Goal: Transaction & Acquisition: Book appointment/travel/reservation

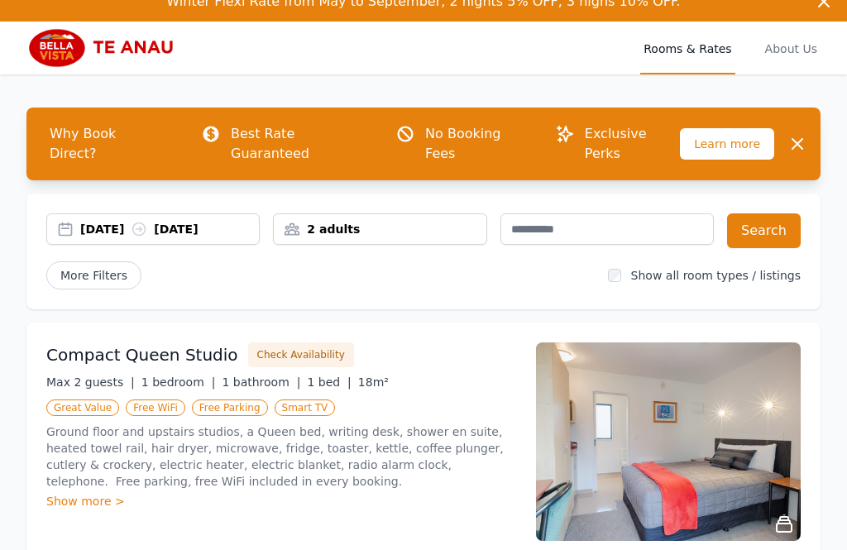
scroll to position [24, 0]
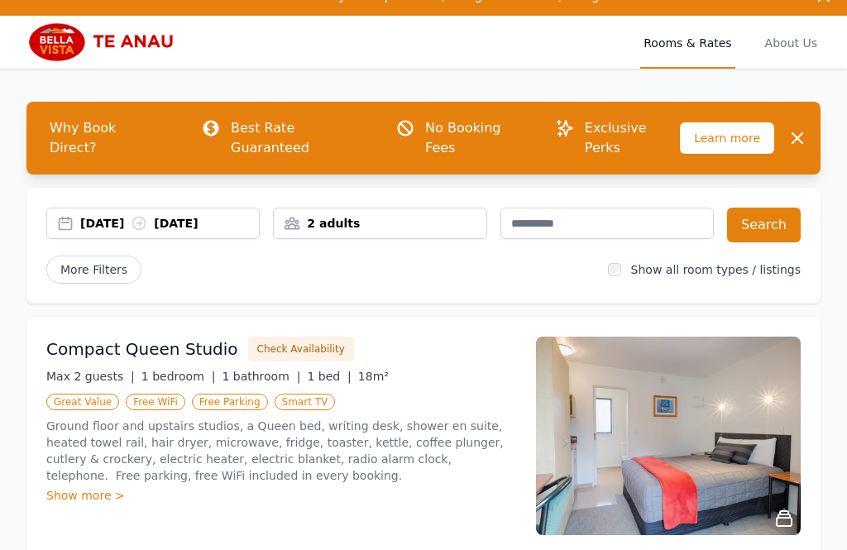
click at [362, 215] on div "2 adults" at bounding box center [380, 223] width 212 height 17
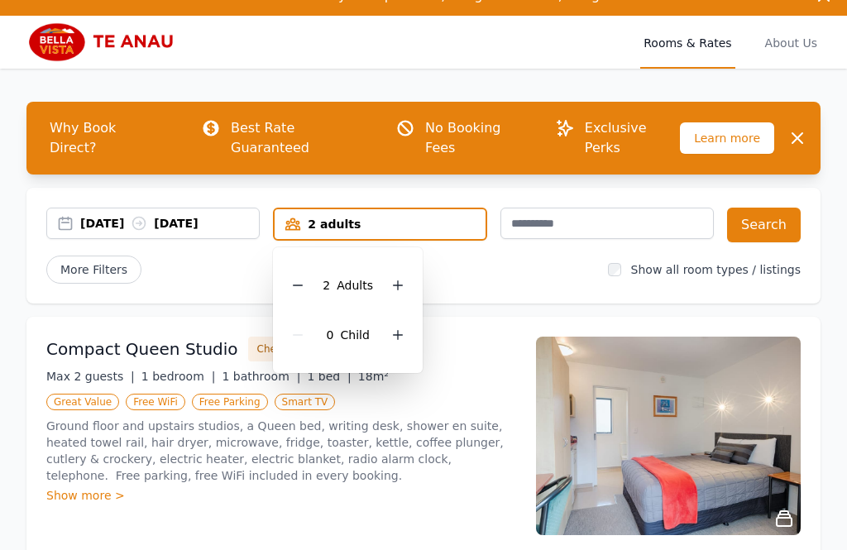
click at [396, 279] on icon at bounding box center [397, 285] width 13 height 13
click at [395, 279] on icon at bounding box center [397, 285] width 13 height 13
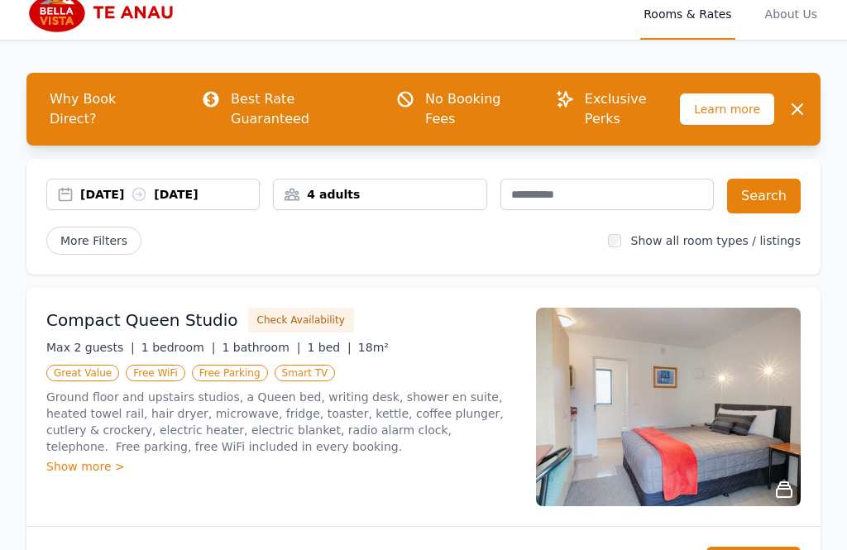
scroll to position [0, 0]
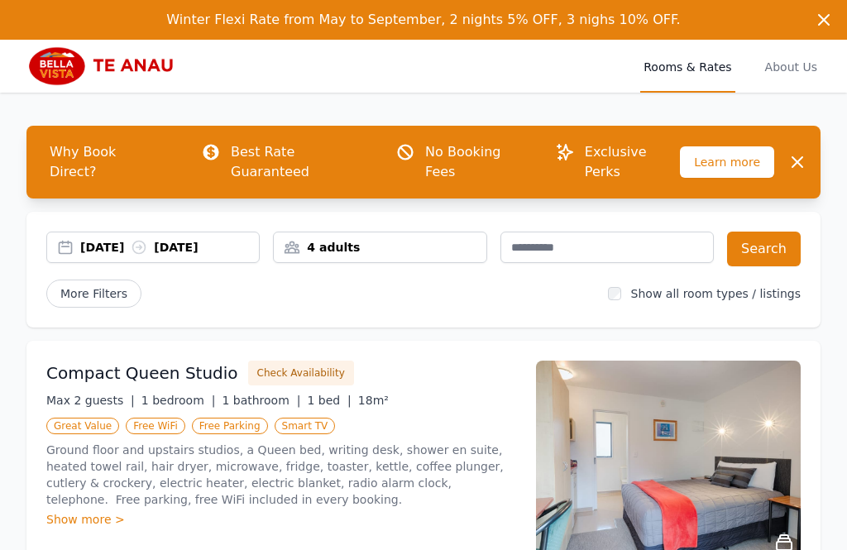
click at [772, 232] on button "Search" at bounding box center [764, 249] width 74 height 35
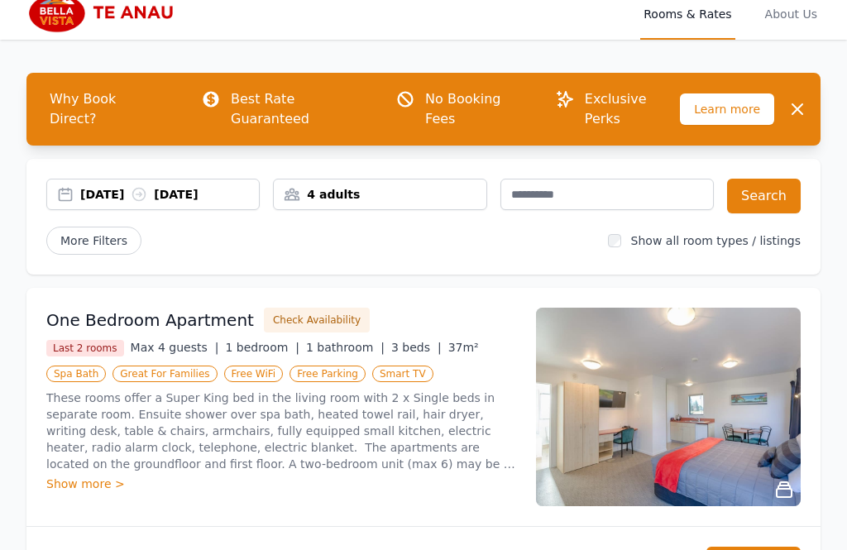
scroll to position [53, 0]
click at [109, 186] on div "[DATE] [DATE]" at bounding box center [169, 194] width 179 height 17
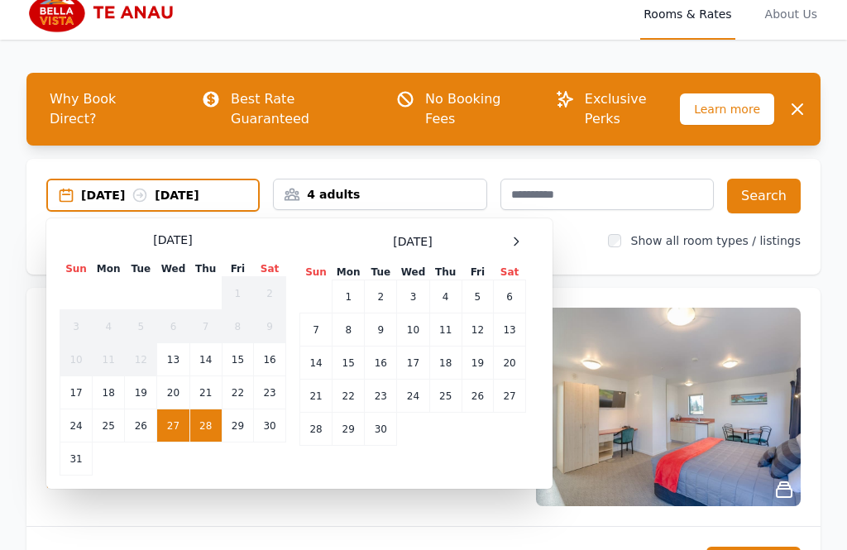
click at [142, 410] on td "26" at bounding box center [141, 426] width 32 height 33
click at [206, 410] on td "28" at bounding box center [205, 426] width 32 height 33
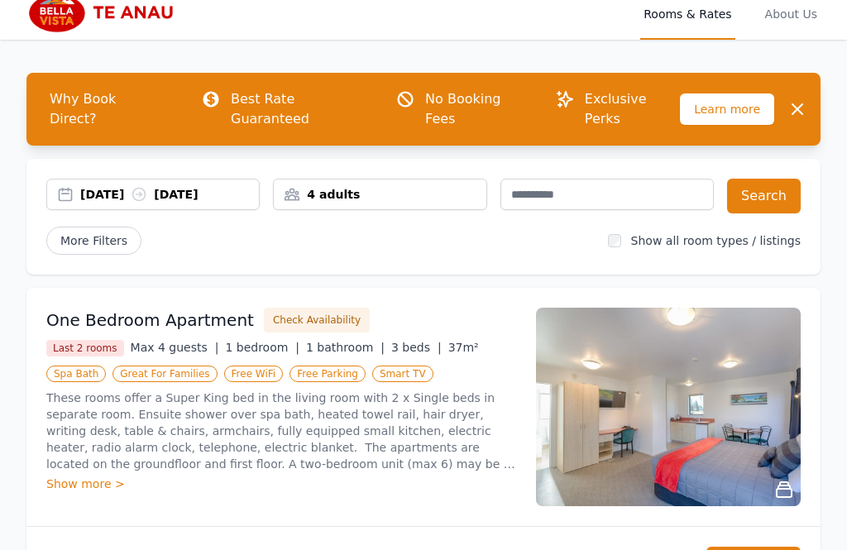
click at [779, 179] on button "Search" at bounding box center [764, 196] width 74 height 35
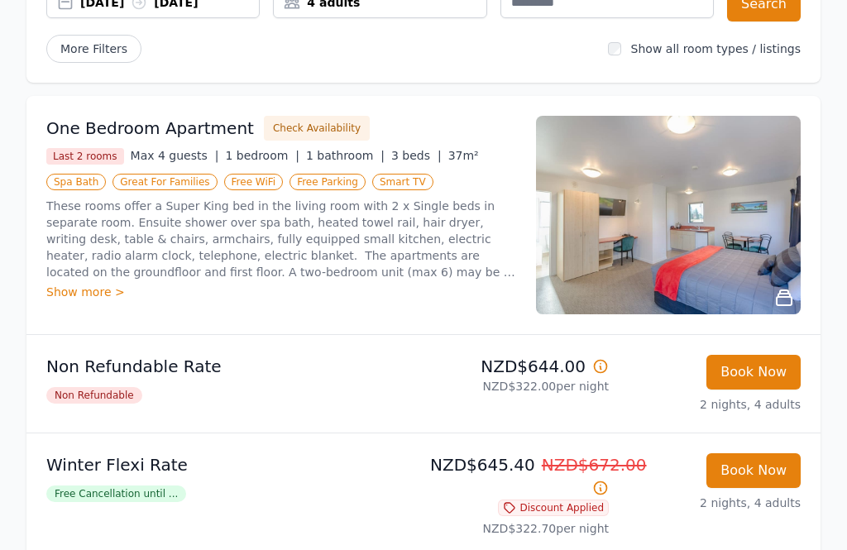
scroll to position [245, 0]
click at [95, 284] on div "Show more >" at bounding box center [281, 292] width 470 height 17
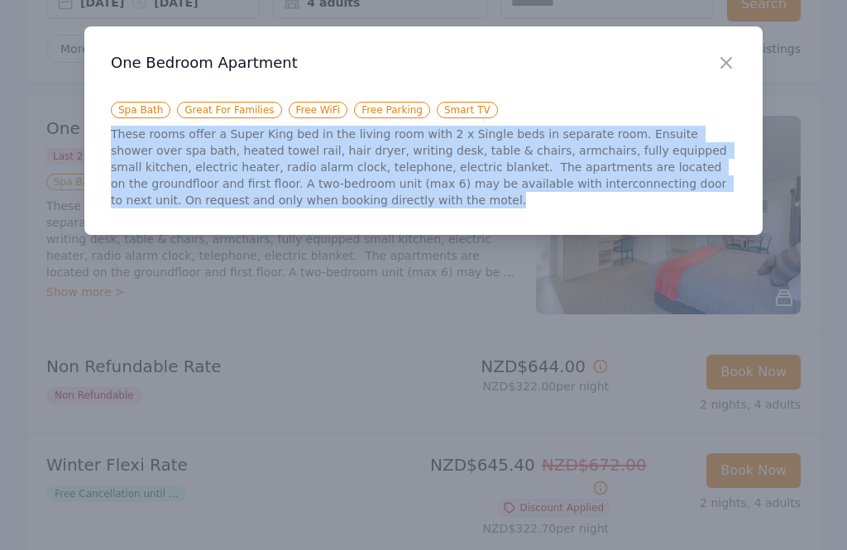
click at [722, 66] on icon "button" at bounding box center [727, 63] width 10 height 10
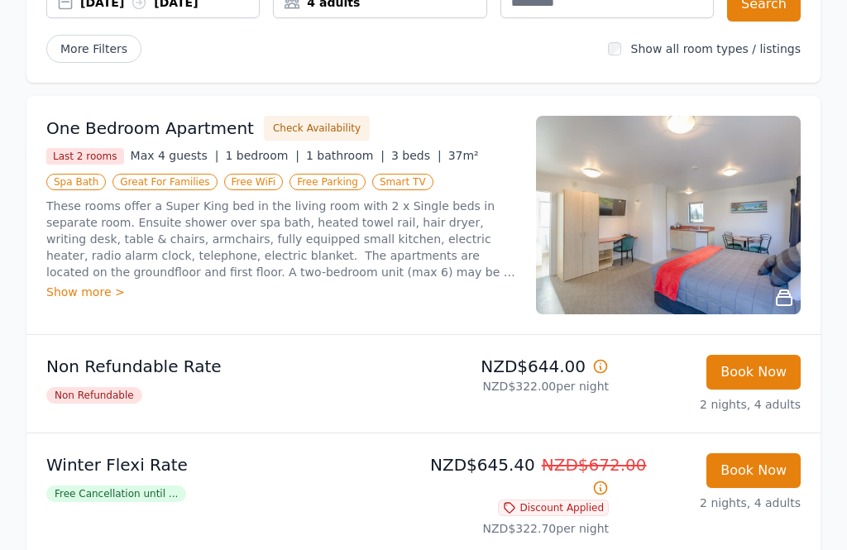
click at [770, 238] on img at bounding box center [668, 215] width 265 height 199
click at [770, 237] on div "1 of 3" at bounding box center [423, 308] width 763 height 496
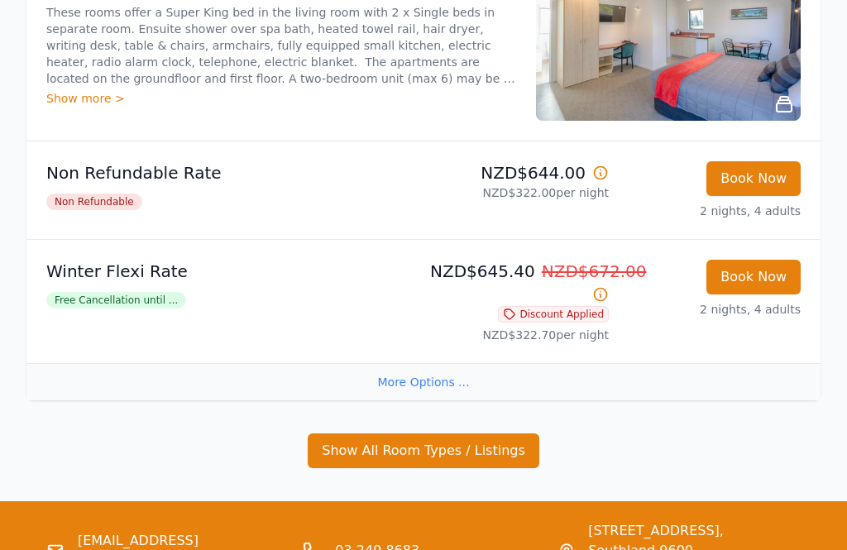
scroll to position [432, 0]
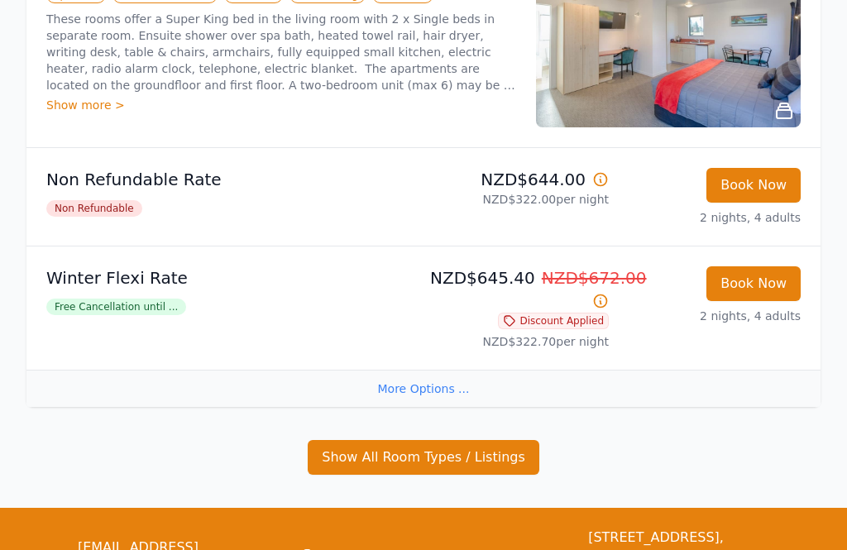
click at [396, 372] on div "More Options ..." at bounding box center [423, 388] width 794 height 37
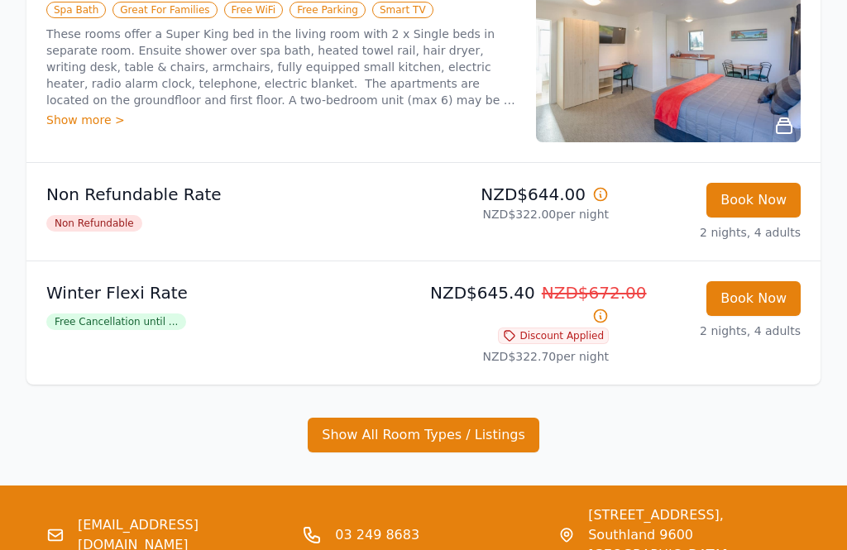
scroll to position [415, 0]
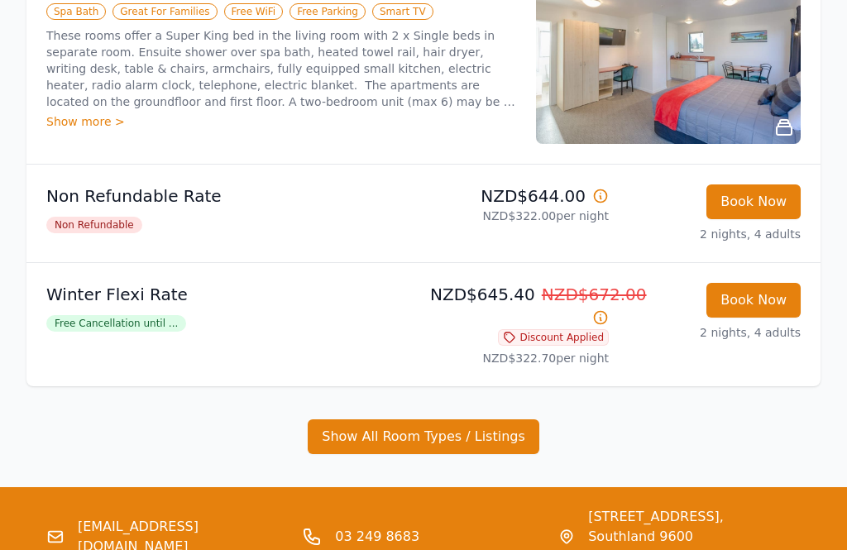
click at [98, 283] on p "Winter Flexi Rate" at bounding box center [231, 294] width 371 height 23
click at [356, 420] on button "Show All Room Types / Listings" at bounding box center [424, 437] width 232 height 35
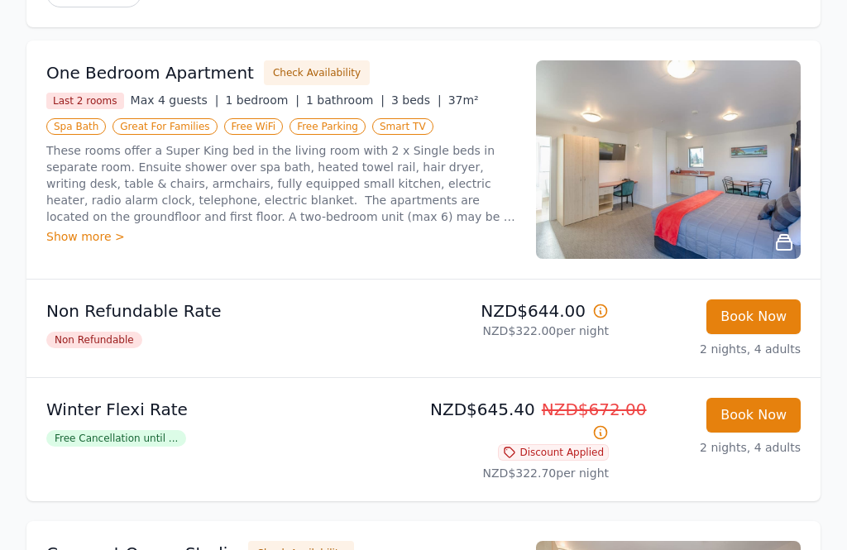
scroll to position [300, 0]
click at [763, 399] on button "Book Now" at bounding box center [754, 416] width 94 height 35
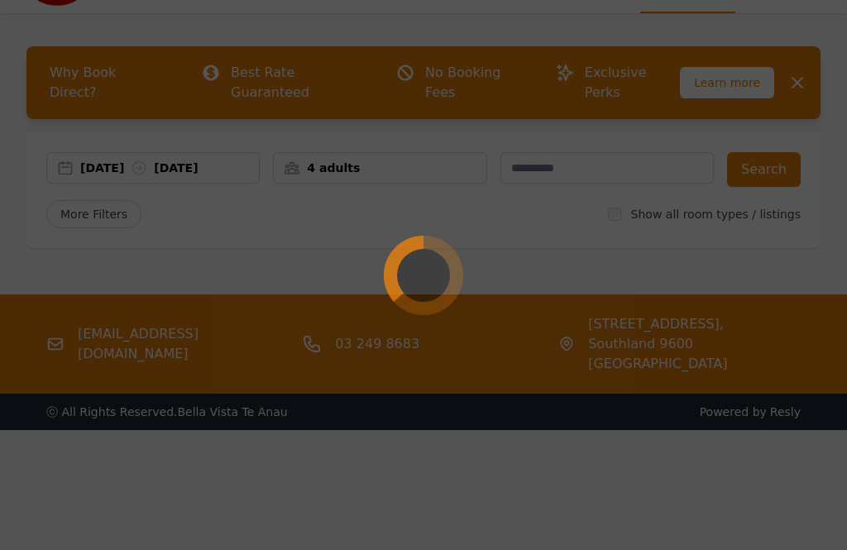
scroll to position [132, 0]
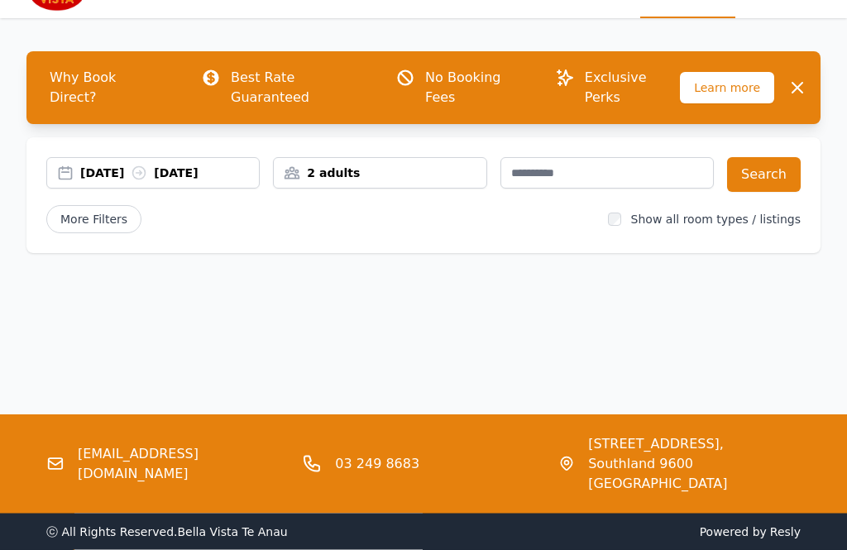
scroll to position [79, 0]
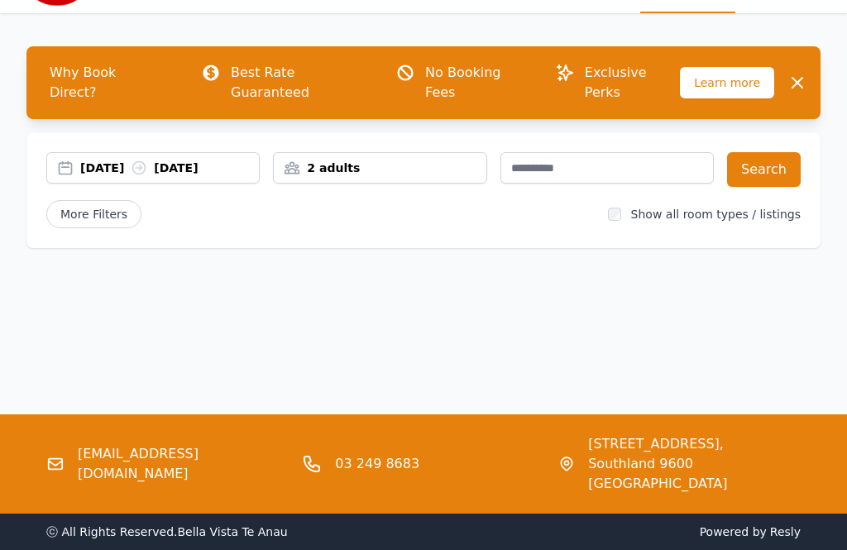
click at [66, 160] on div "[DATE] [DATE]" at bounding box center [153, 168] width 212 height 17
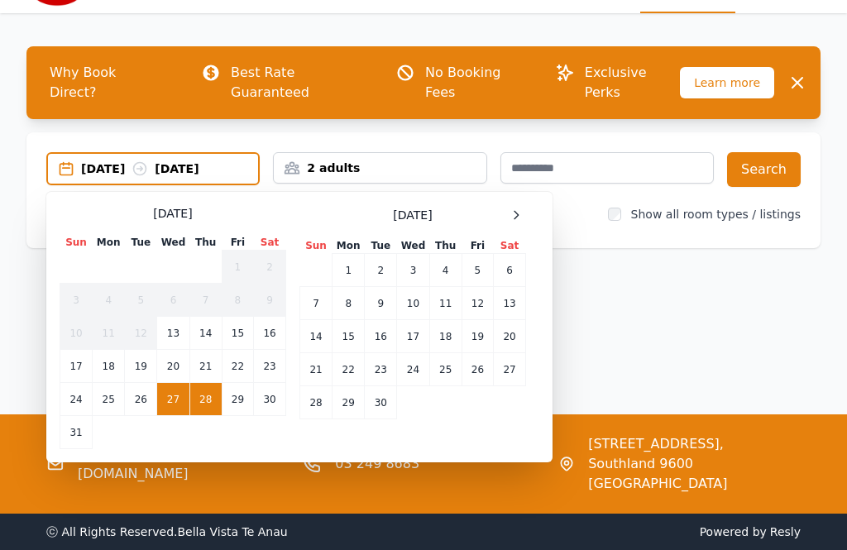
click at [142, 383] on td "26" at bounding box center [141, 399] width 32 height 33
click at [202, 383] on td "28" at bounding box center [205, 399] width 32 height 33
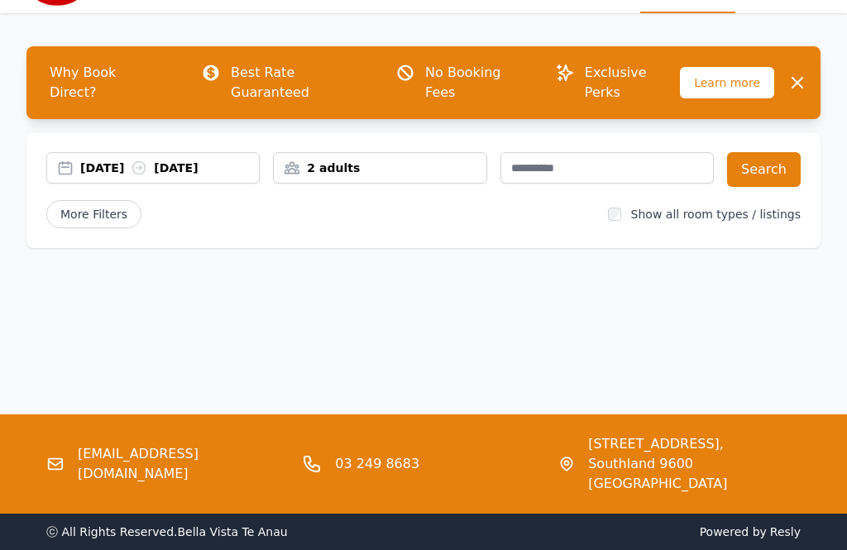
click at [300, 160] on div "2 adults" at bounding box center [380, 168] width 212 height 17
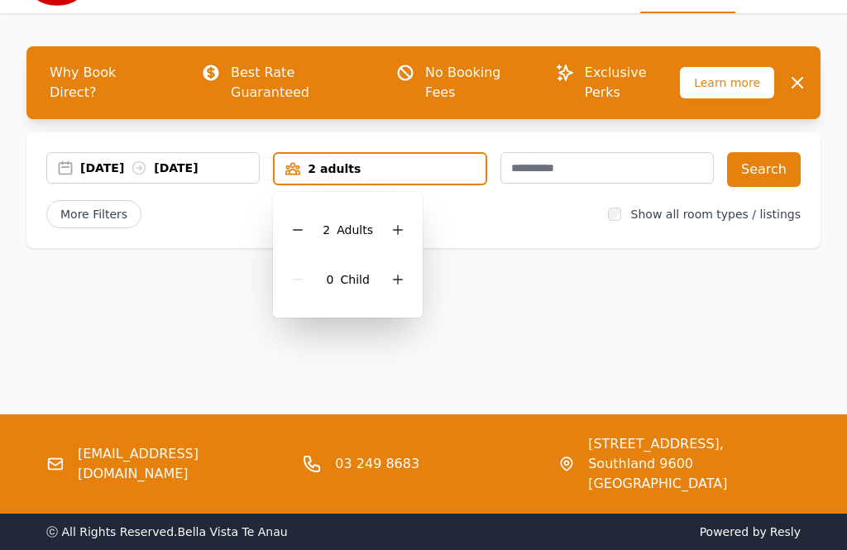
click at [394, 223] on icon at bounding box center [397, 229] width 13 height 13
click at [391, 223] on icon at bounding box center [397, 229] width 13 height 13
click at [749, 152] on button "Search" at bounding box center [764, 169] width 74 height 35
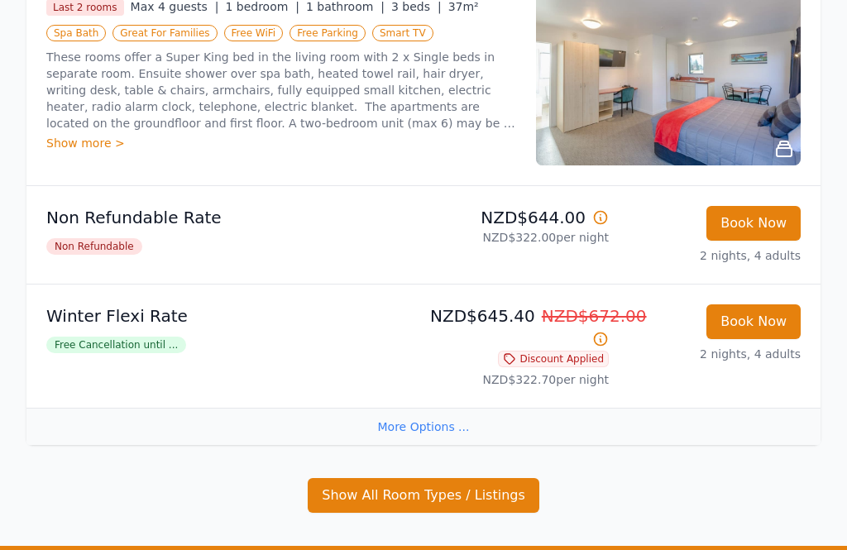
scroll to position [398, 0]
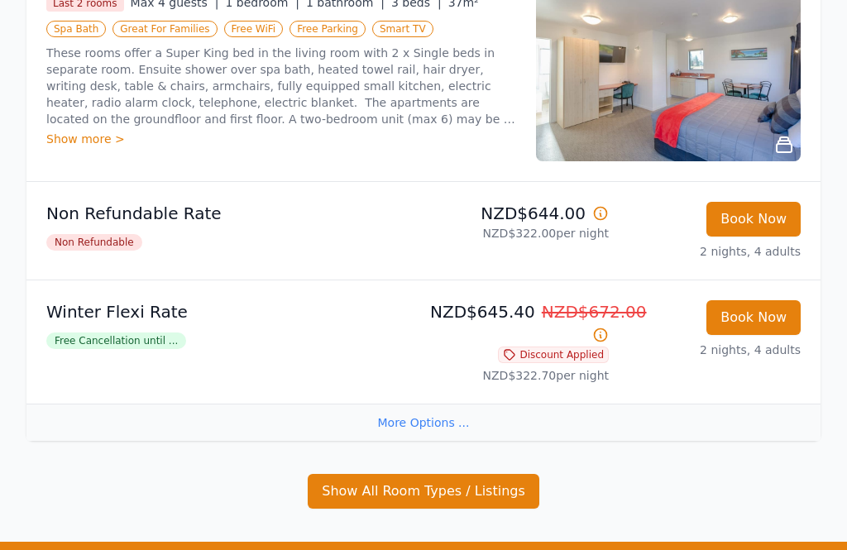
click at [767, 300] on button "Book Now" at bounding box center [754, 317] width 94 height 35
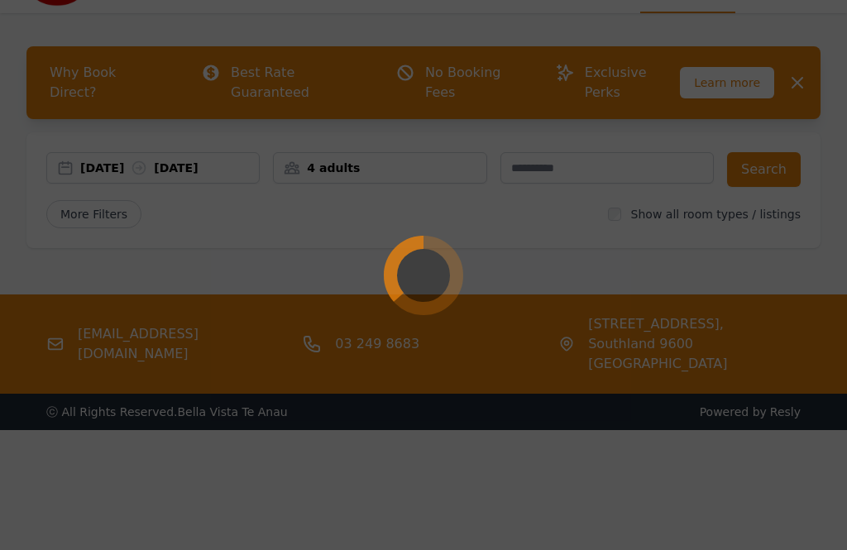
scroll to position [79, 0]
select select "**"
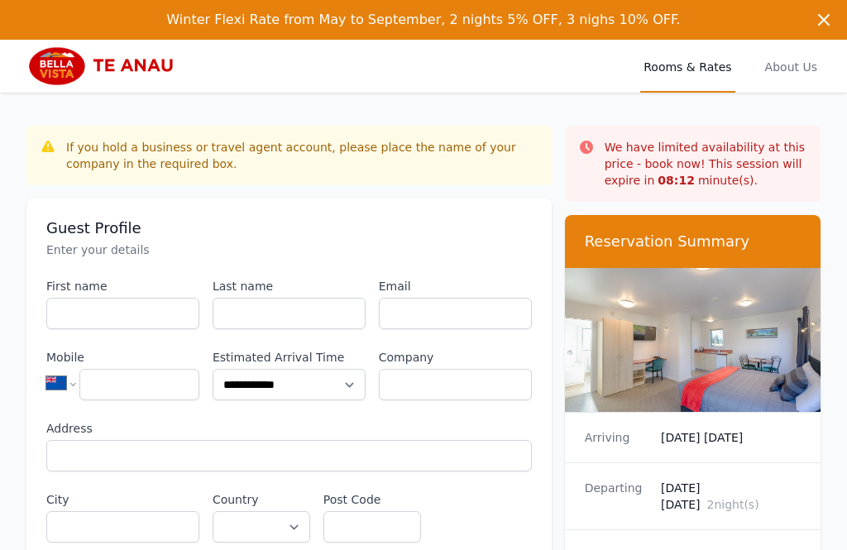
scroll to position [132, 0]
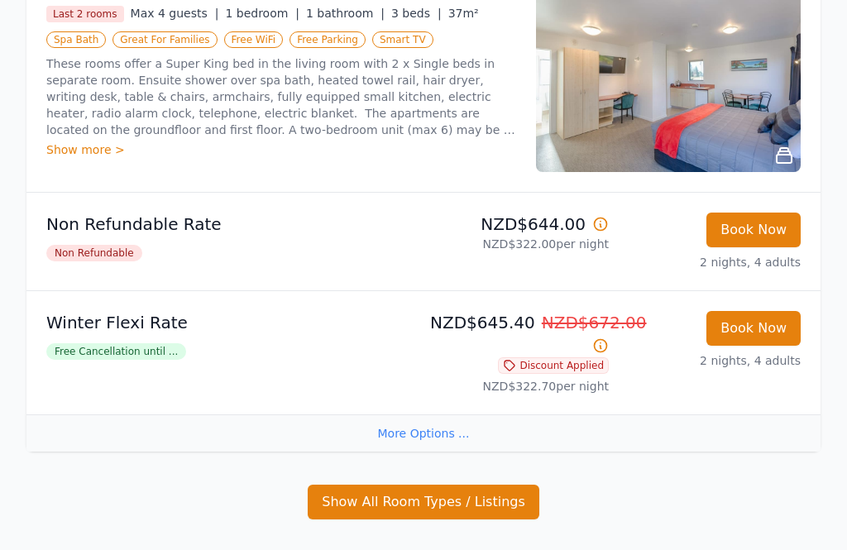
scroll to position [387, 0]
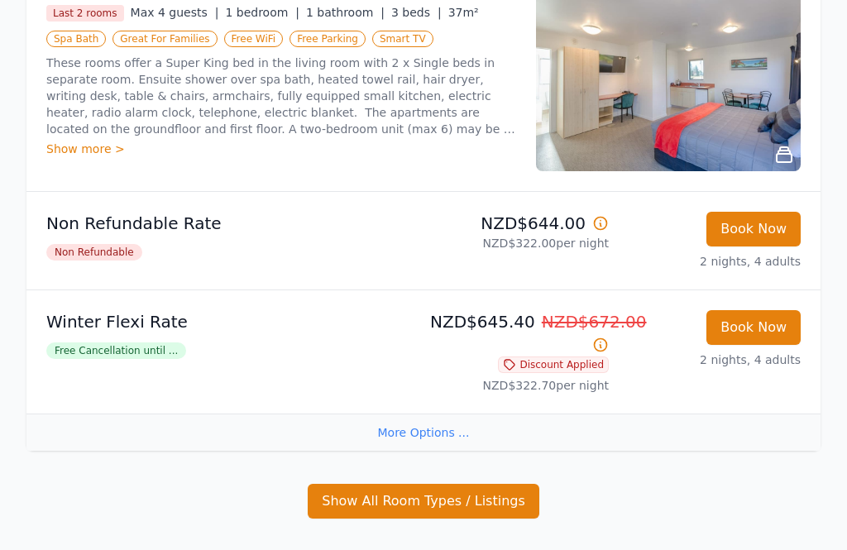
click at [471, 485] on button "Show All Room Types / Listings" at bounding box center [424, 502] width 232 height 35
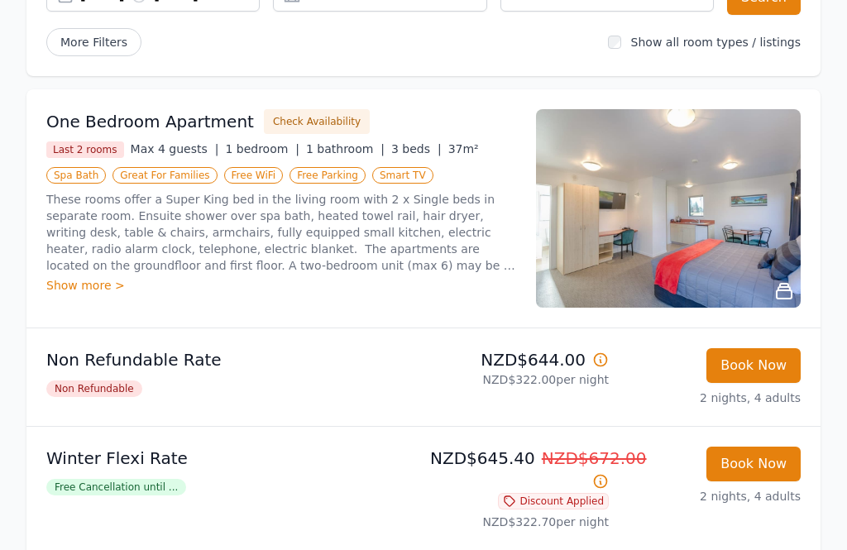
scroll to position [301, 0]
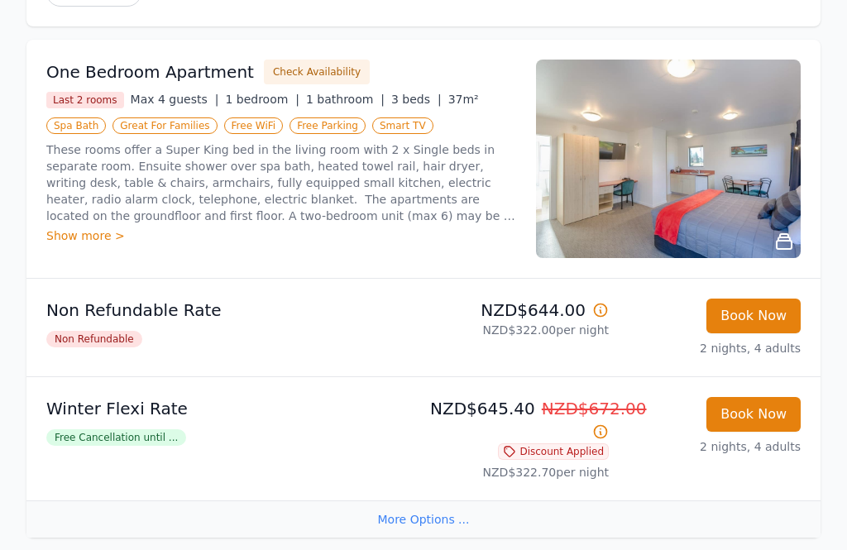
click at [741, 397] on button "Book Now" at bounding box center [754, 414] width 94 height 35
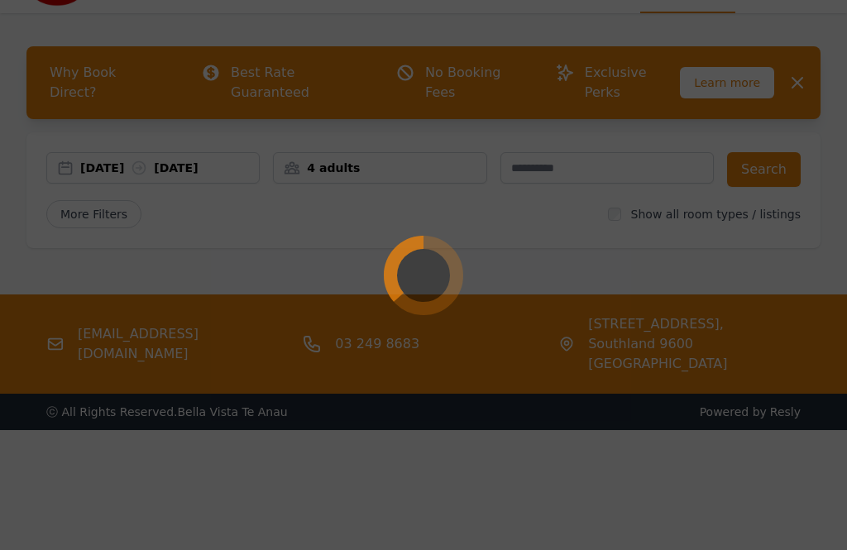
select select "**"
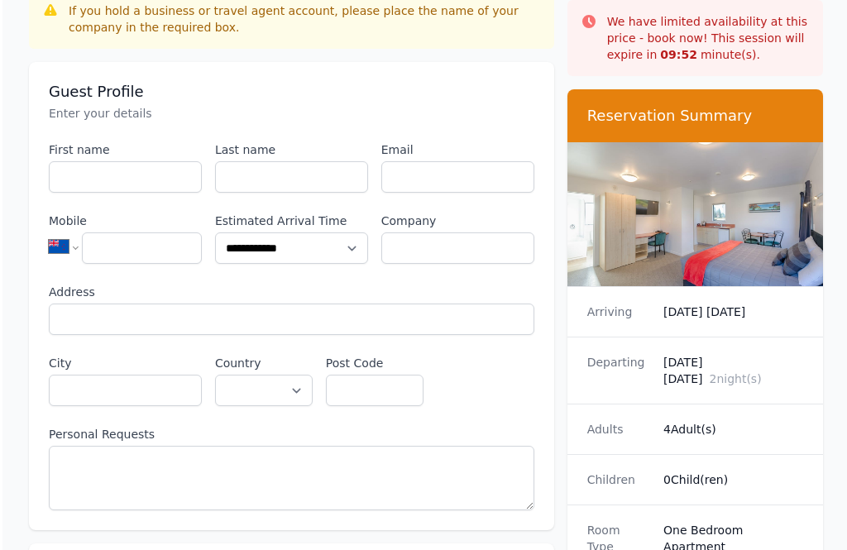
scroll to position [56, 0]
